Goal: Task Accomplishment & Management: Complete application form

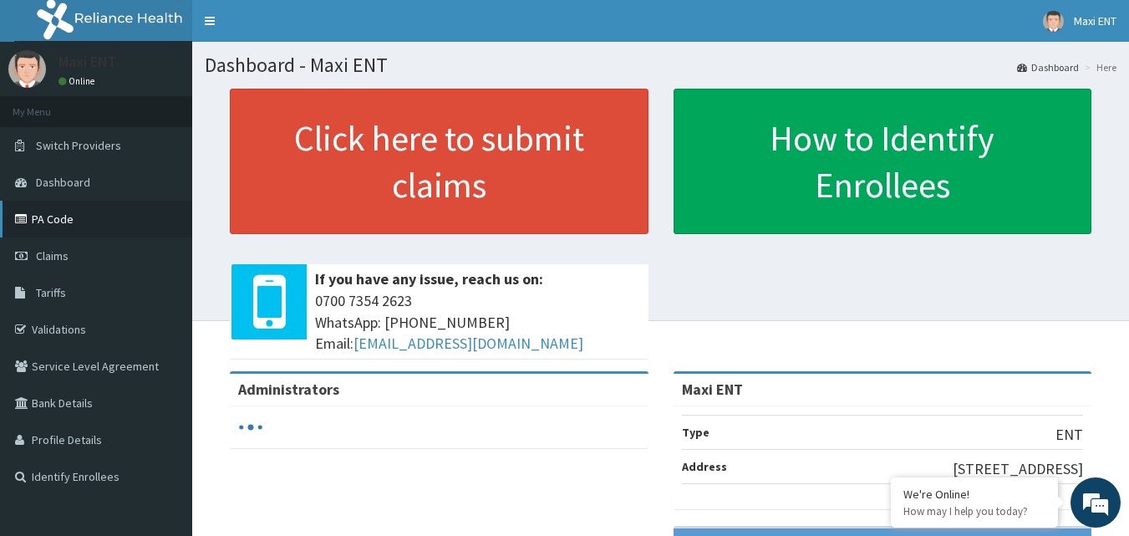
click at [124, 211] on link "PA Code" at bounding box center [96, 219] width 192 height 37
click at [74, 224] on link "PA Code" at bounding box center [96, 219] width 192 height 37
click at [32, 213] on link "PA Code" at bounding box center [96, 219] width 192 height 37
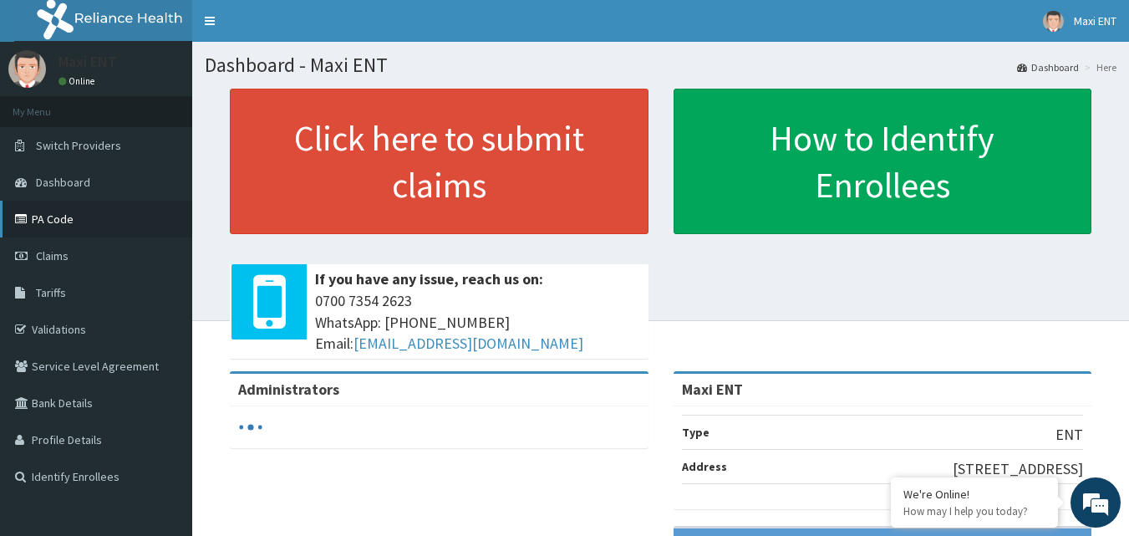
click at [32, 213] on link "PA Code" at bounding box center [96, 219] width 192 height 37
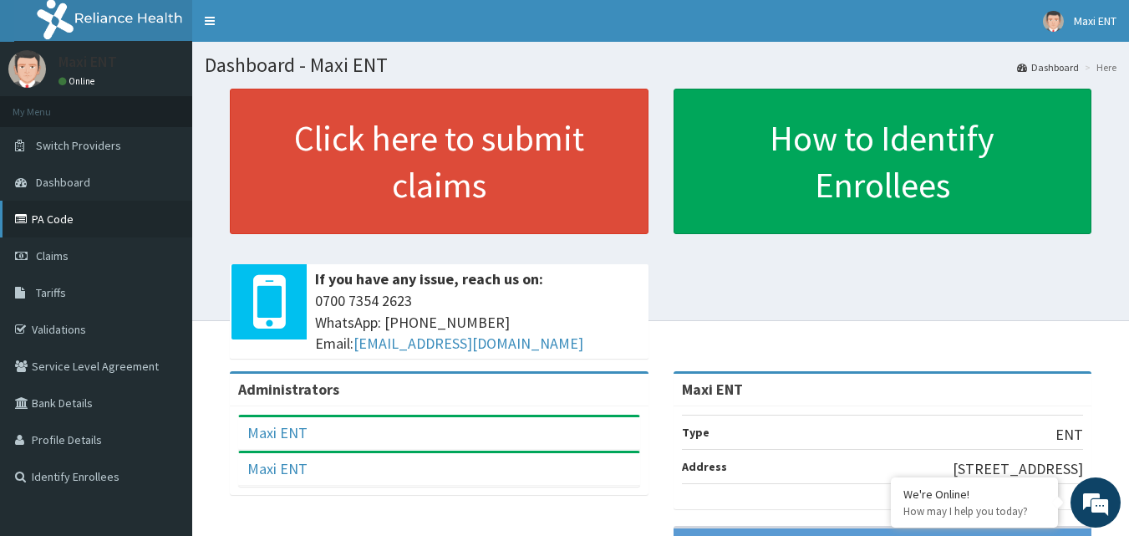
click at [110, 225] on link "PA Code" at bounding box center [96, 219] width 192 height 37
click at [116, 225] on link "PA Code" at bounding box center [96, 219] width 192 height 37
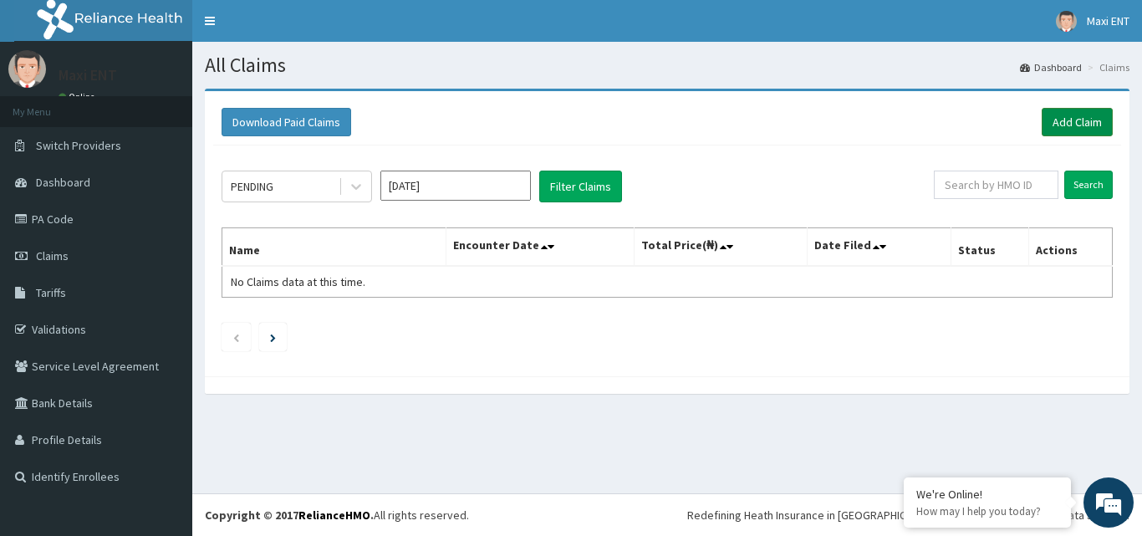
click at [1060, 125] on link "Add Claim" at bounding box center [1076, 122] width 71 height 28
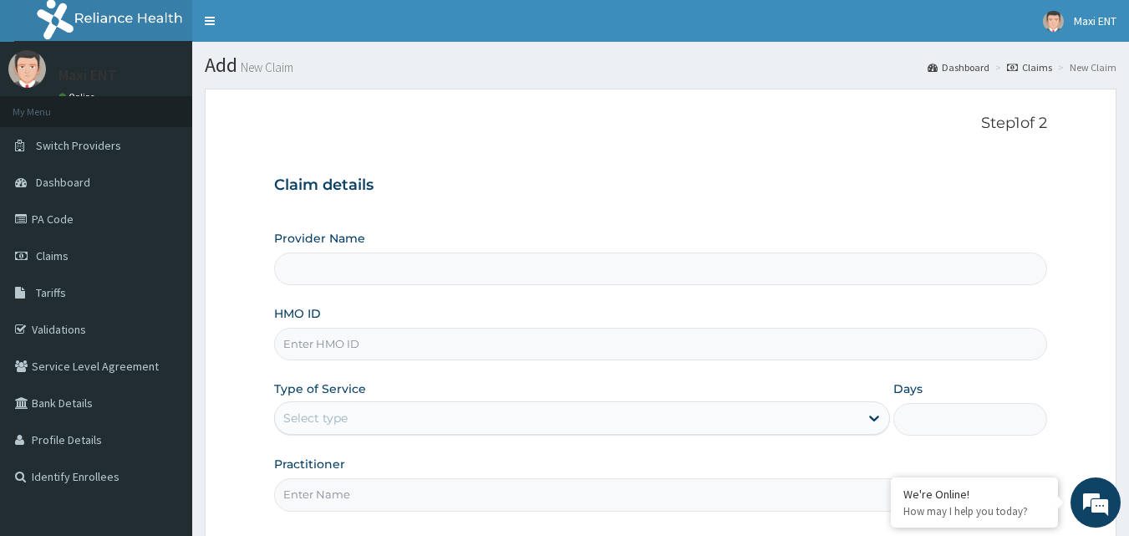
click at [519, 345] on input "HMO ID" at bounding box center [661, 344] width 774 height 33
type input "Maxi ENT"
type input "QIP/10019/A"
click at [411, 424] on div "Select type" at bounding box center [567, 417] width 584 height 27
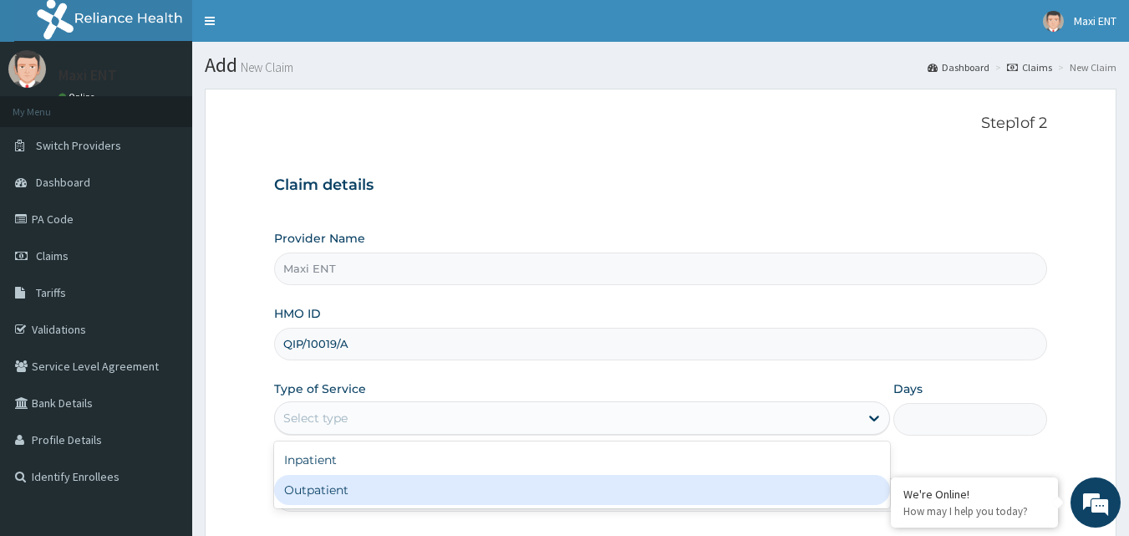
click at [355, 483] on div "Outpatient" at bounding box center [582, 490] width 616 height 30
type input "1"
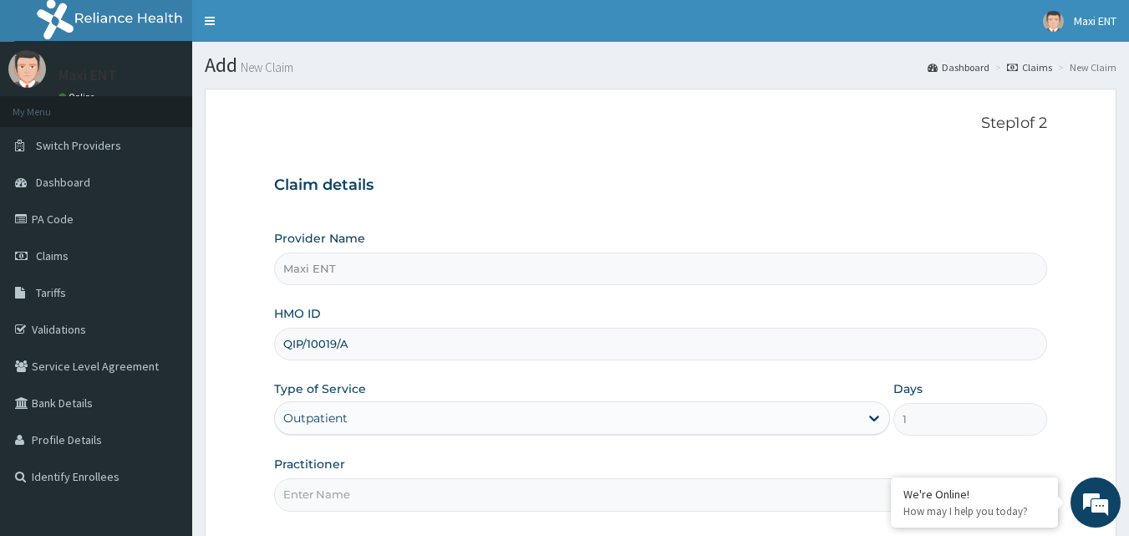
click at [345, 498] on input "Practitioner" at bounding box center [661, 494] width 774 height 33
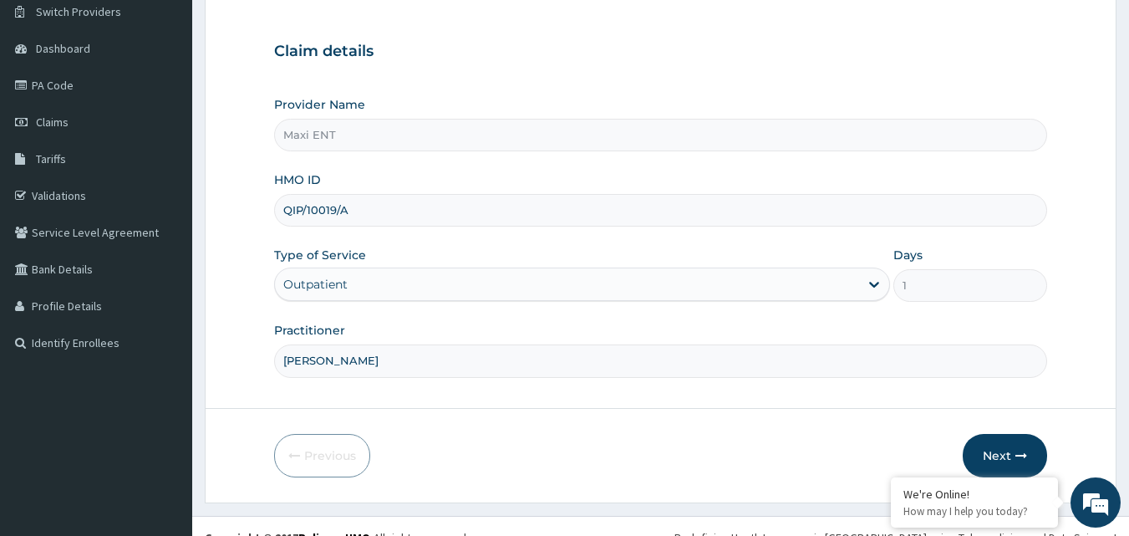
scroll to position [156, 0]
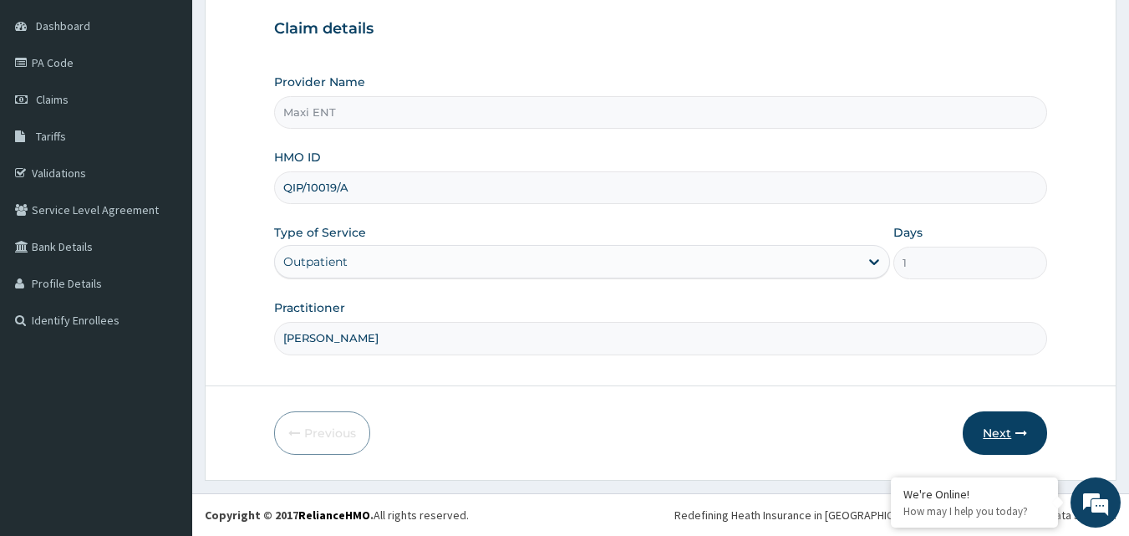
type input "DR. AKINOLA"
click at [999, 434] on button "Next" at bounding box center [1005, 432] width 84 height 43
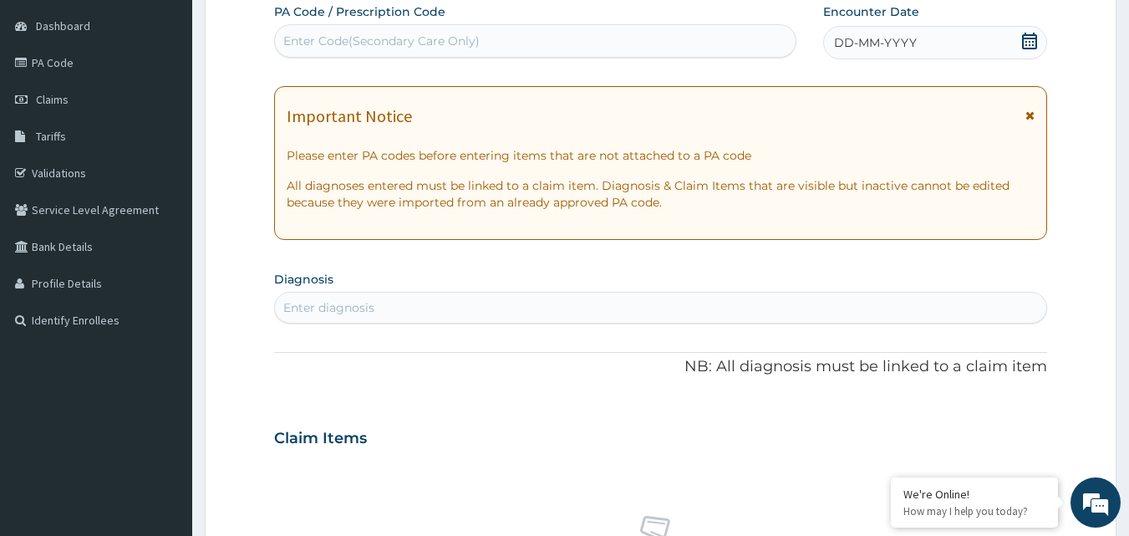
click at [318, 42] on div "Enter Code(Secondary Care Only)" at bounding box center [381, 41] width 196 height 17
paste input "PA/03A27E"
type input "PA/03A27E"
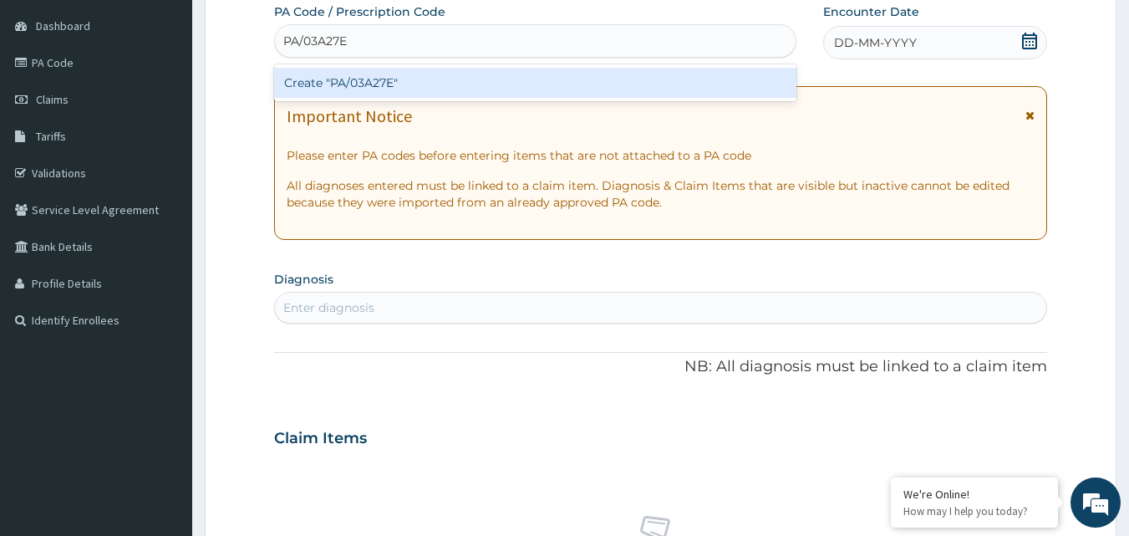
click at [350, 75] on div "Create "PA/03A27E"" at bounding box center [535, 83] width 523 height 30
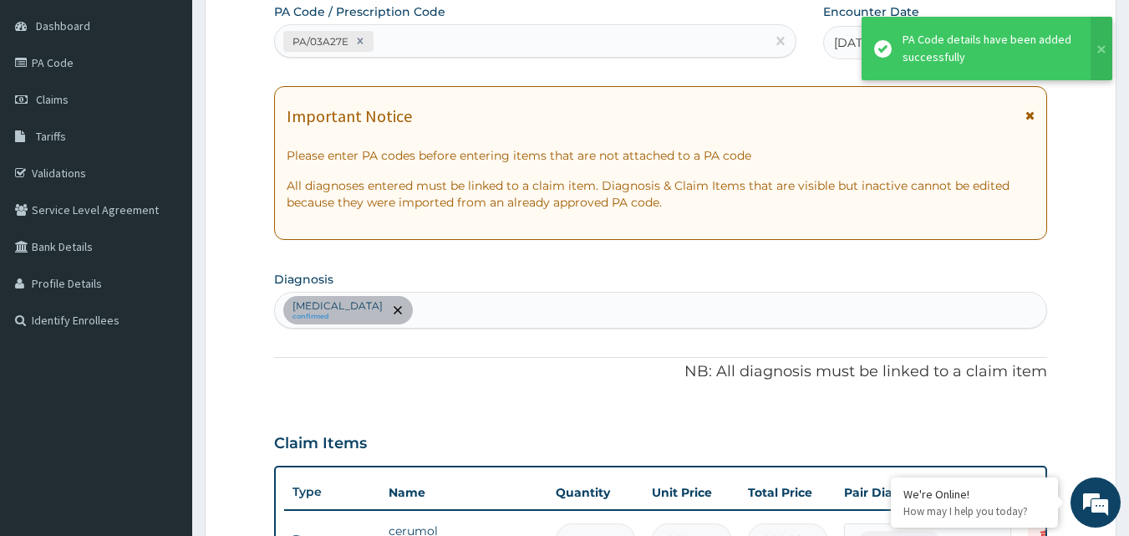
scroll to position [543, 0]
